Goal: Task Accomplishment & Management: Manage account settings

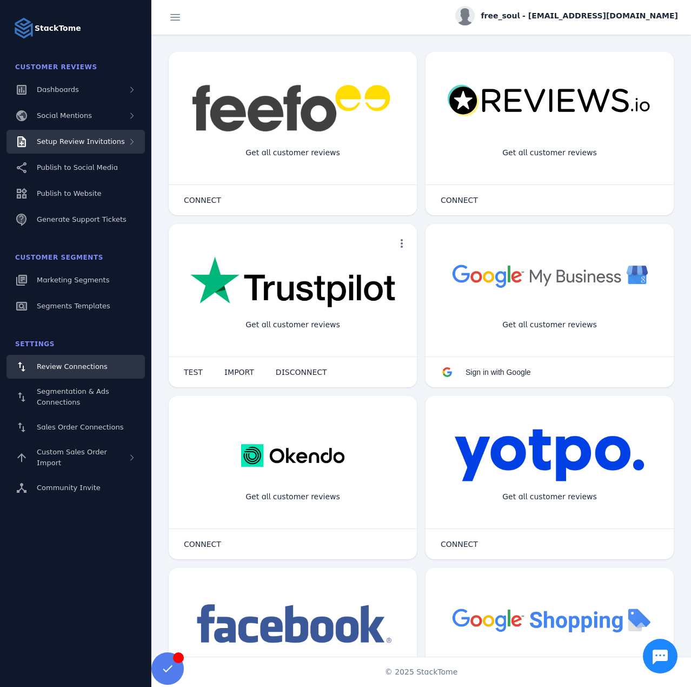
click at [82, 148] on div "Setup Review Invitations" at bounding box center [75, 142] width 139 height 24
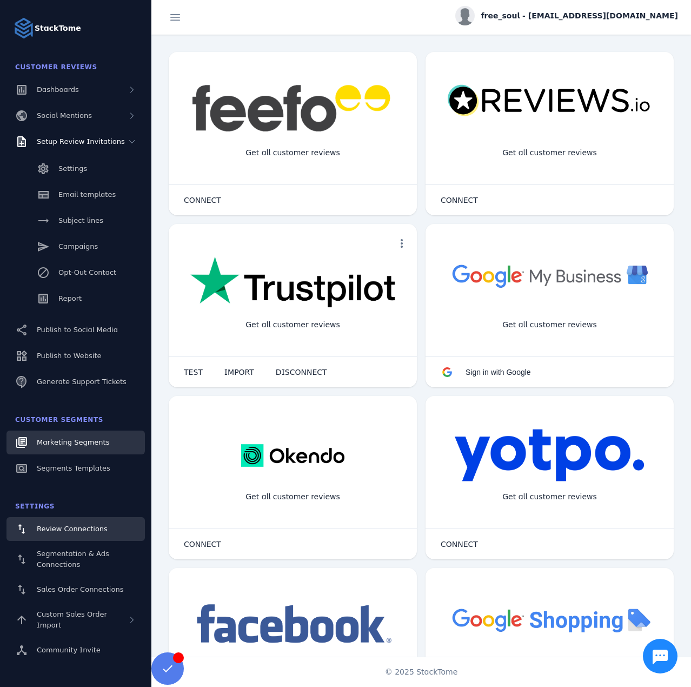
click at [77, 436] on link "Marketing Segments" at bounding box center [75, 443] width 139 height 24
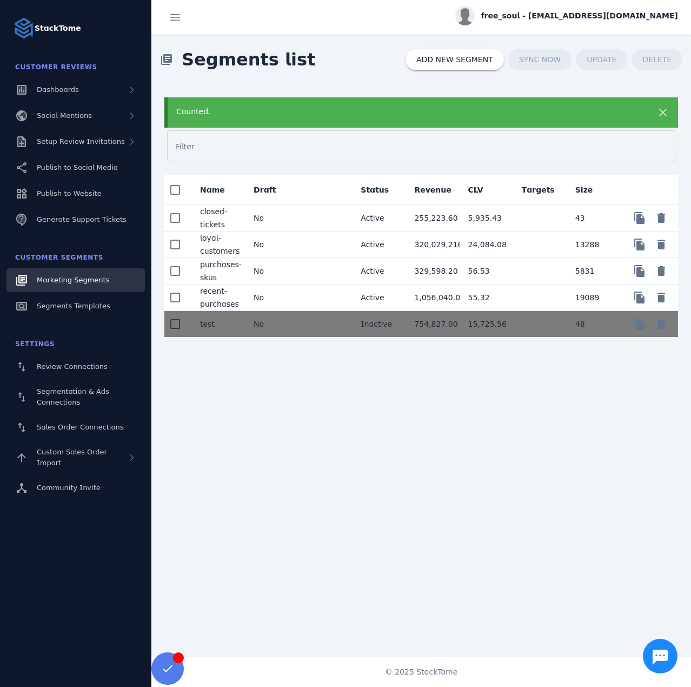
click at [298, 211] on mat-cell "No" at bounding box center [272, 218] width 54 height 27
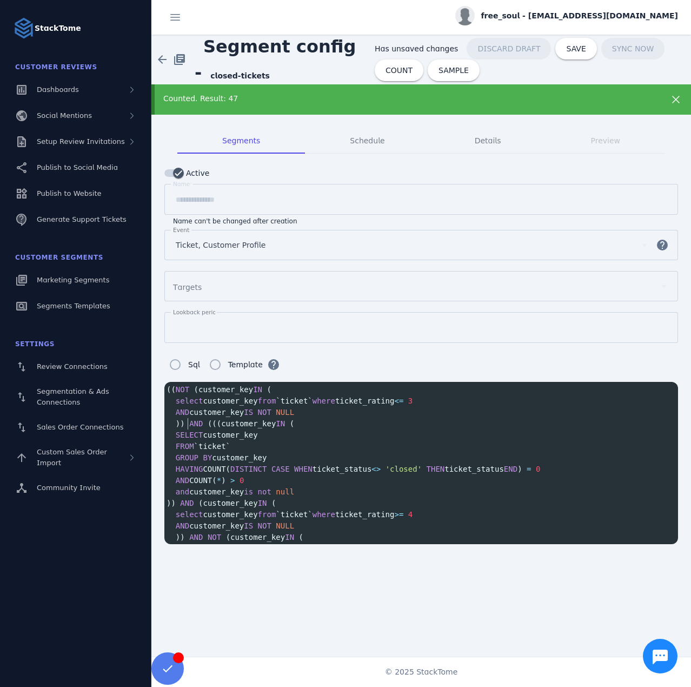
scroll to position [1, 0]
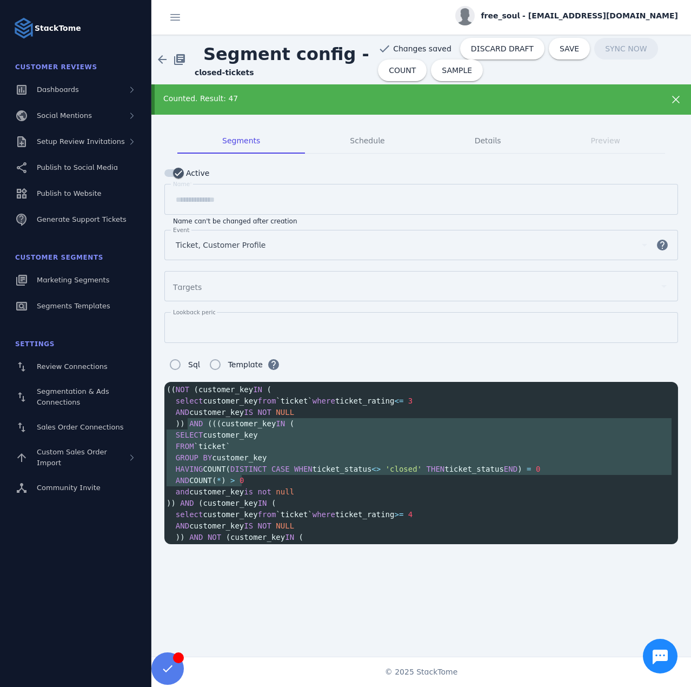
type textarea "**********"
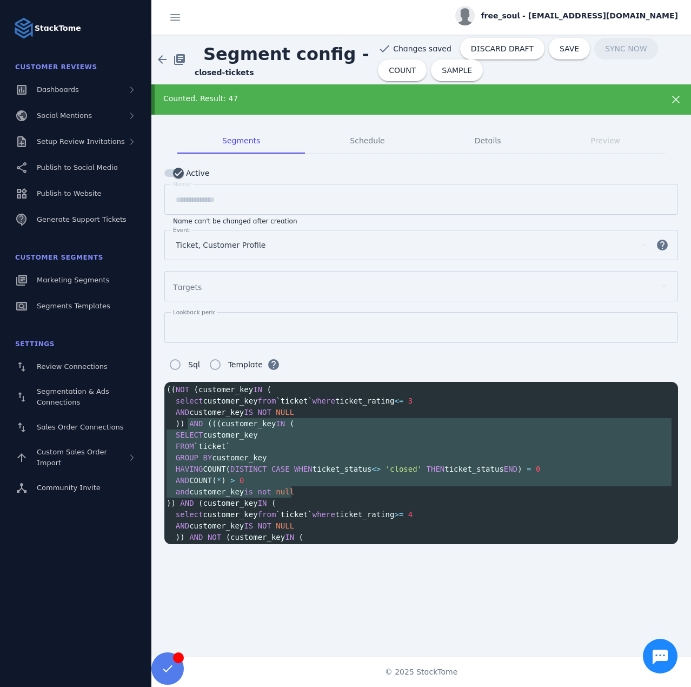
drag, startPoint x: 187, startPoint y: 420, endPoint x: 306, endPoint y: 484, distance: 134.3
click at [306, 484] on div "(( NOT ( customer_key IN ( select customer_key from `ticket` where ticket_ratin…" at bounding box center [421, 480] width 514 height 193
click at [472, 51] on span "DISCARD DRAFT" at bounding box center [502, 49] width 63 height 8
click at [581, 16] on span "free_soul - [EMAIL_ADDRESS][DOMAIN_NAME]" at bounding box center [580, 15] width 197 height 11
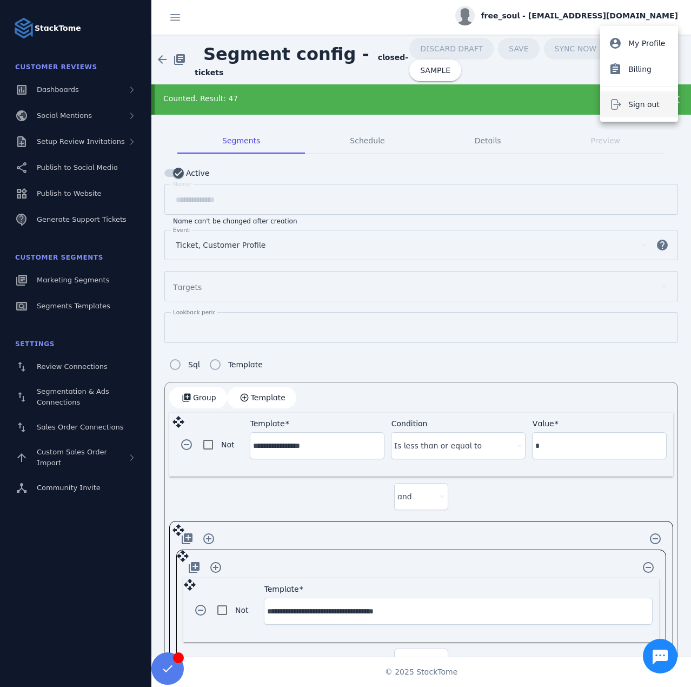
click at [632, 107] on span "Sign out" at bounding box center [644, 104] width 31 height 13
